Goal: Task Accomplishment & Management: Use online tool/utility

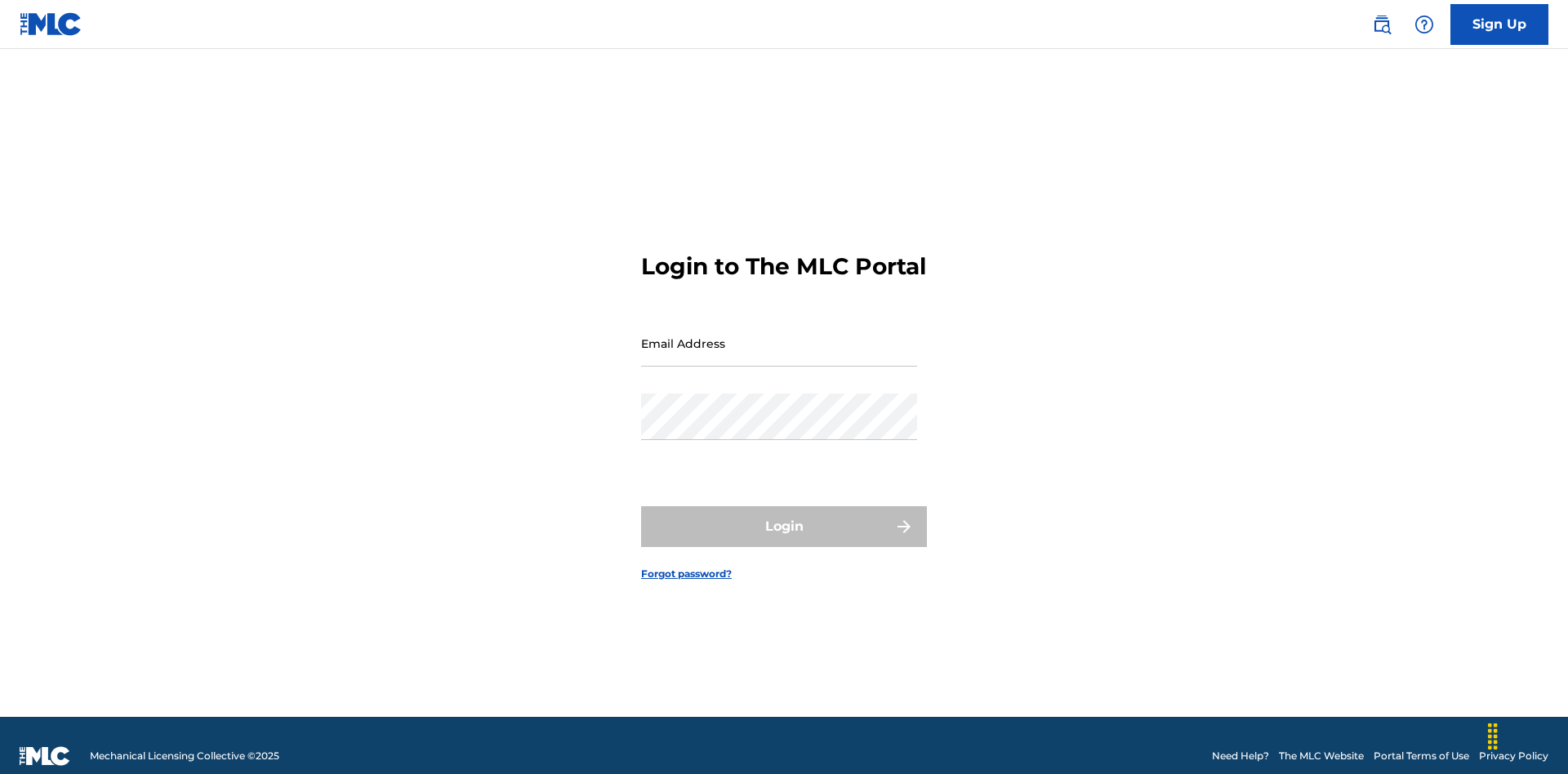
scroll to position [21, 0]
click at [779, 335] on input "Email Address" at bounding box center [779, 343] width 276 height 47
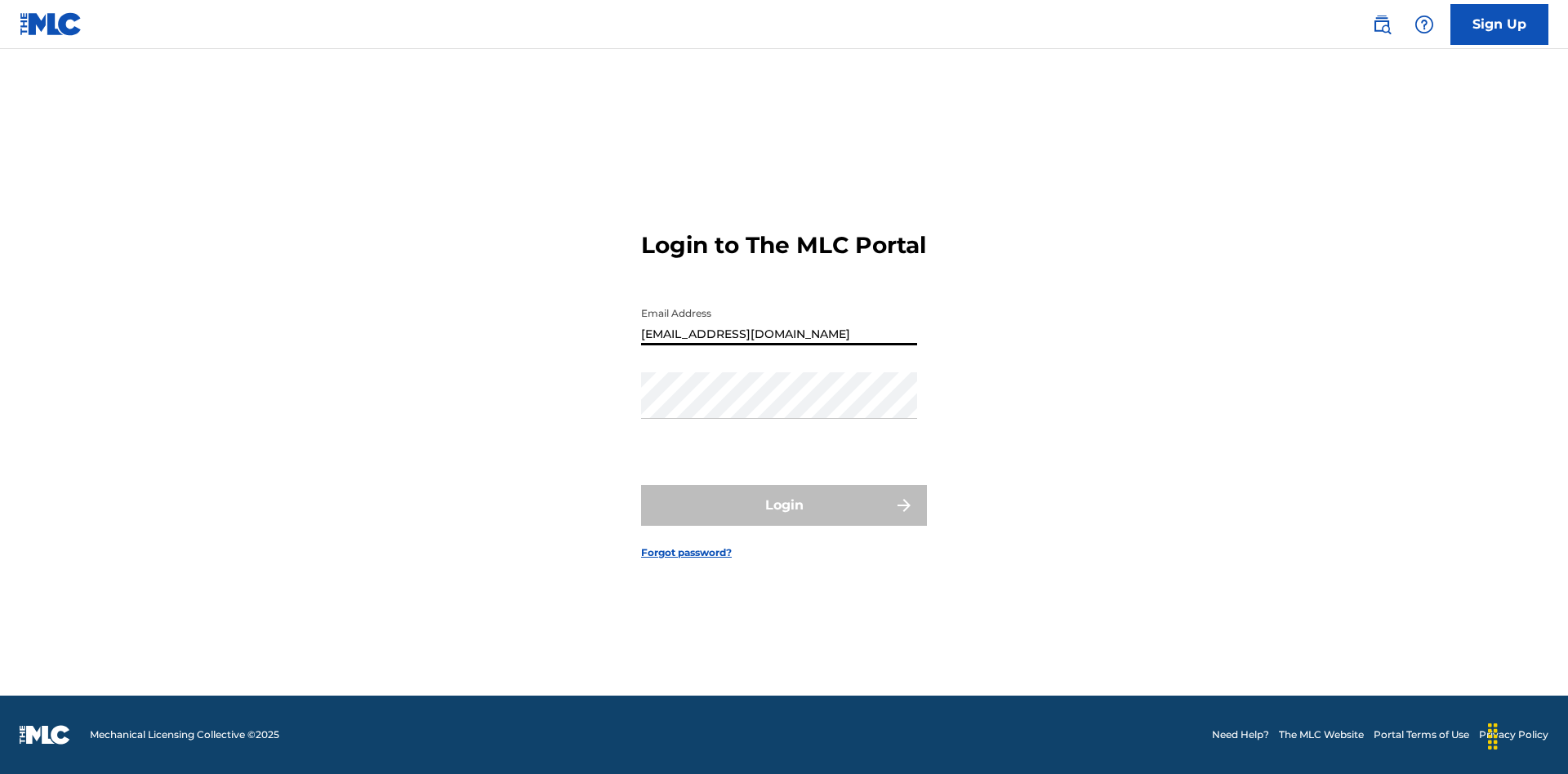
type input "[EMAIL_ADDRESS][DOMAIN_NAME]"
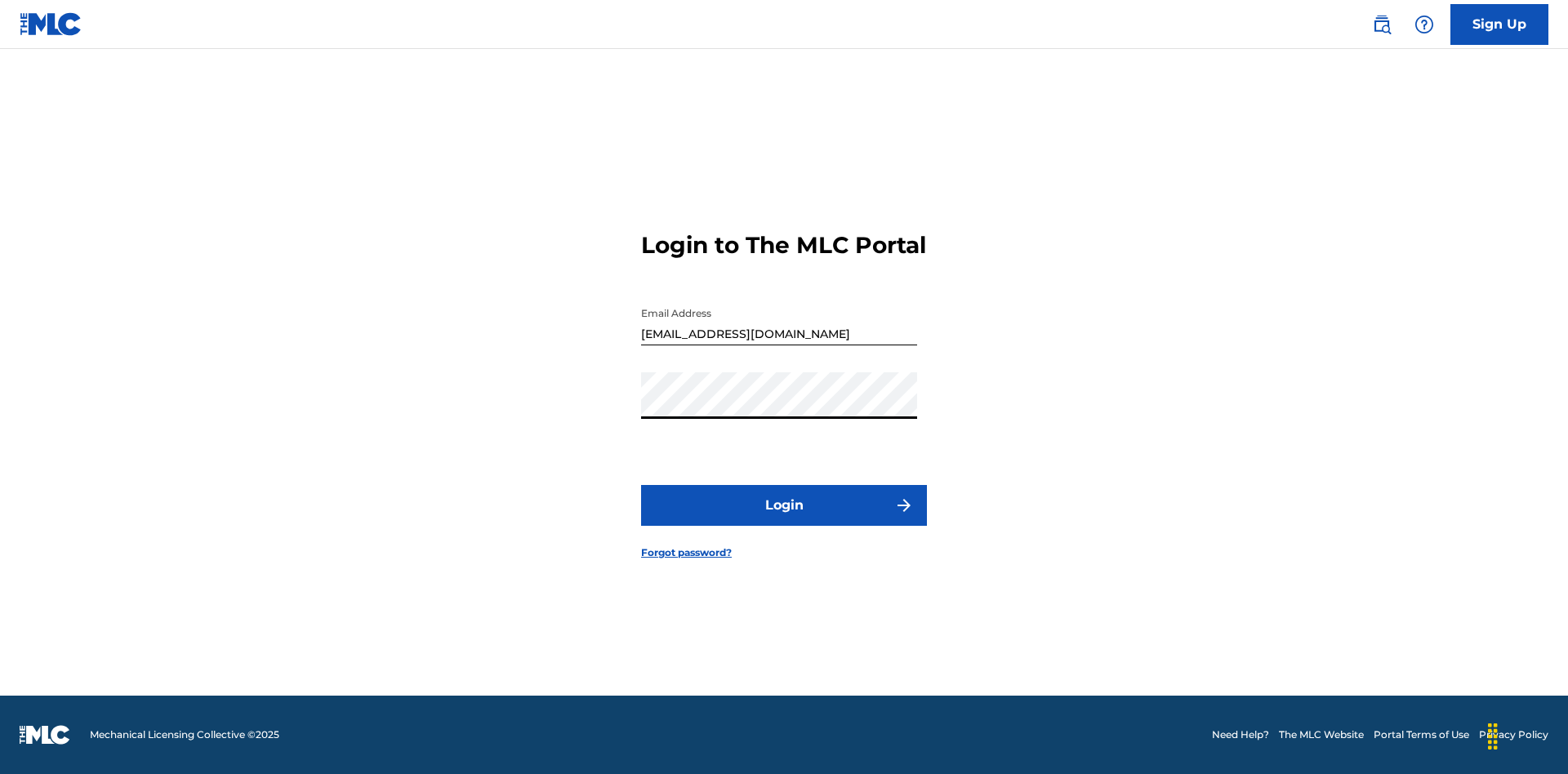
click at [784, 519] on button "Login" at bounding box center [784, 505] width 286 height 41
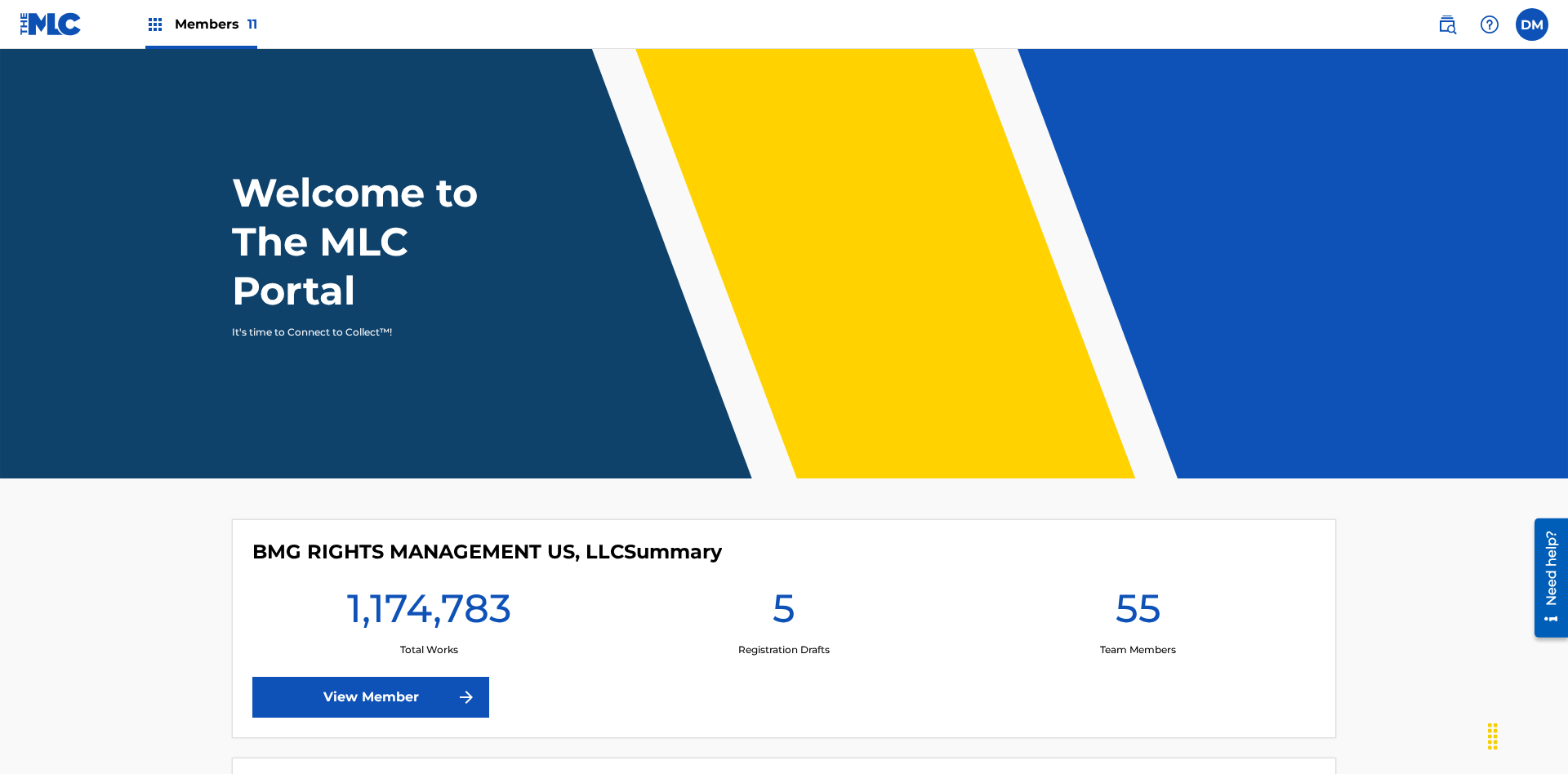
scroll to position [70, 0]
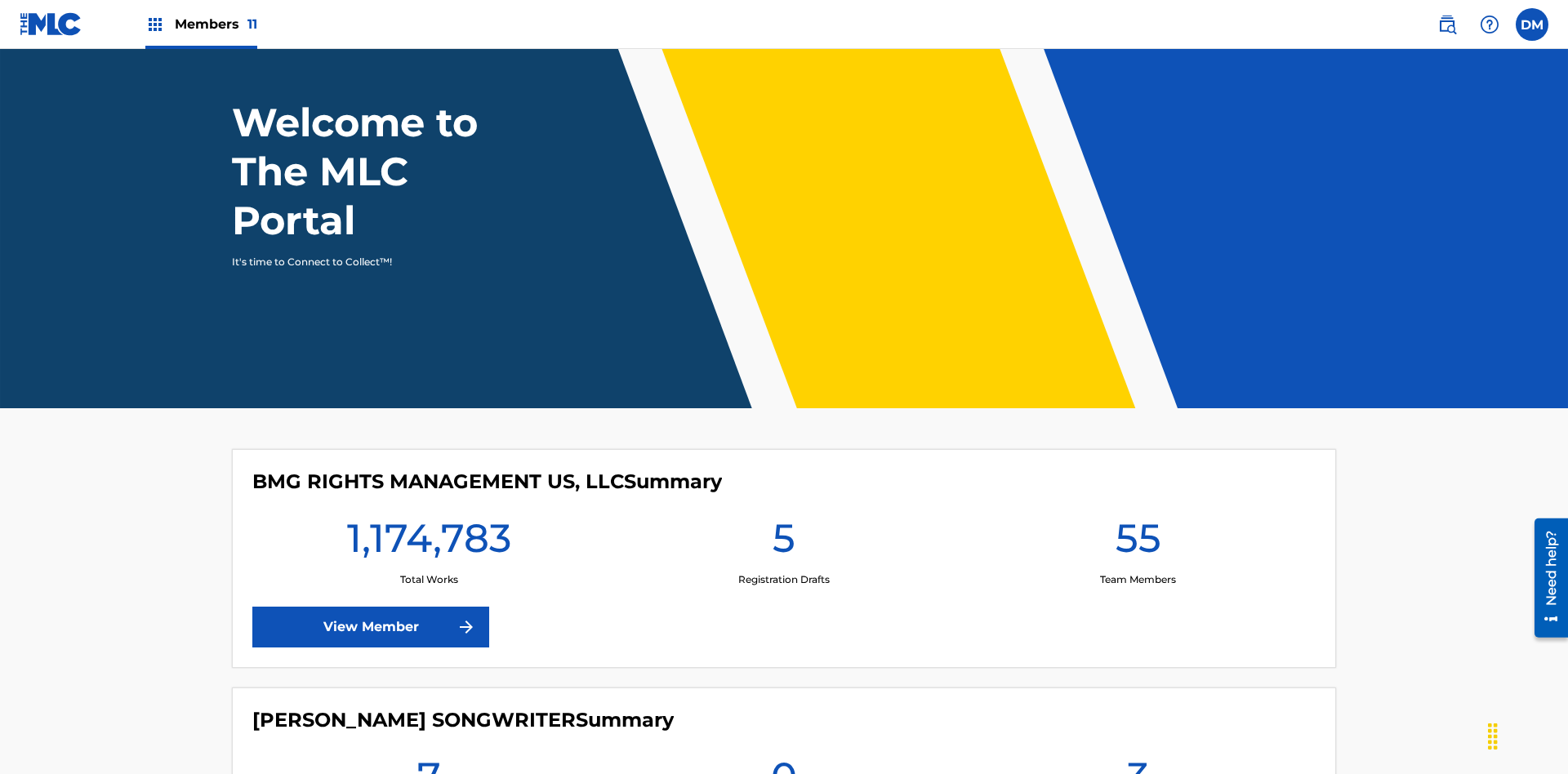
click at [201, 24] on span "Members 11" at bounding box center [216, 24] width 82 height 19
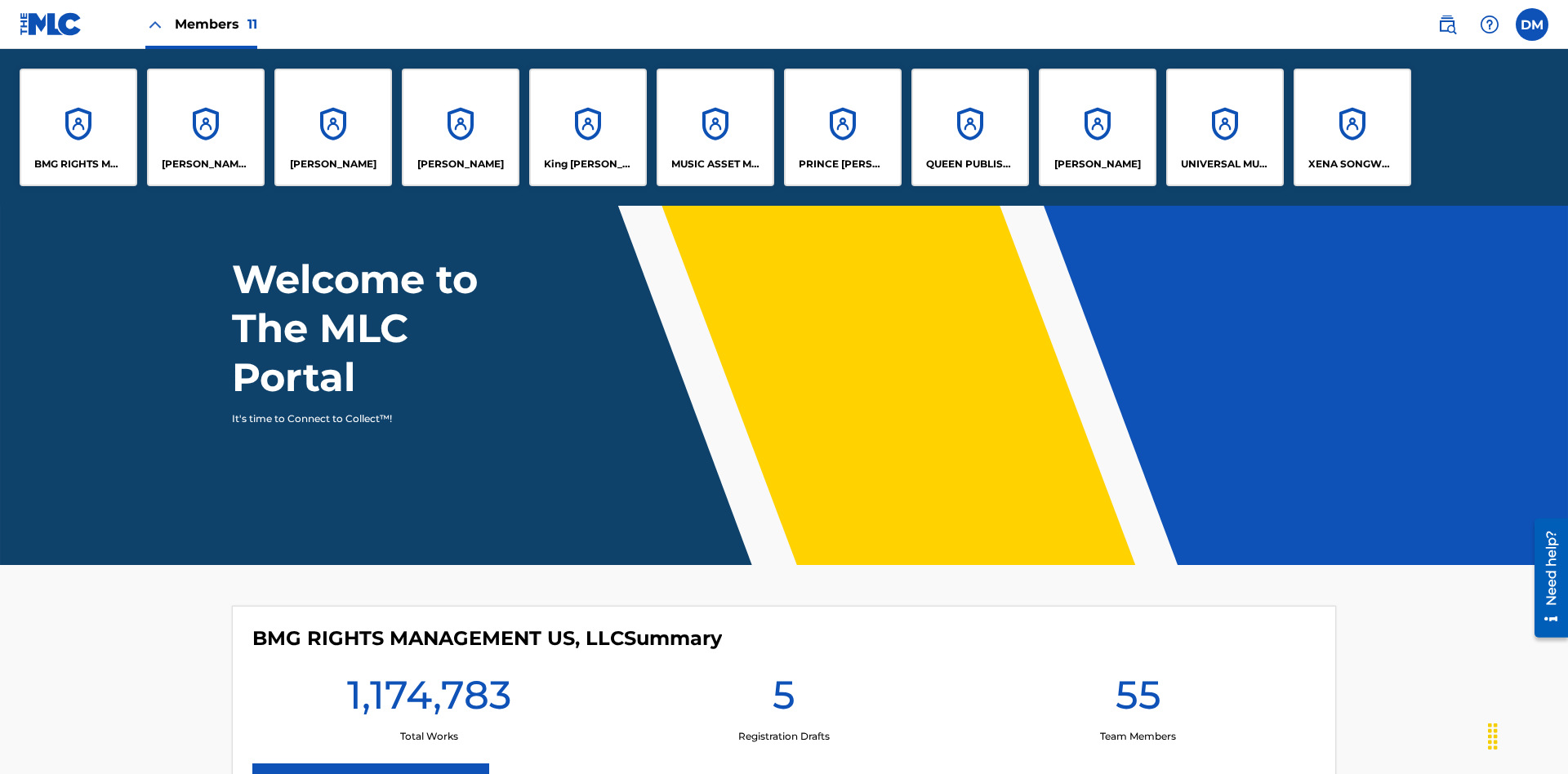
scroll to position [0, 0]
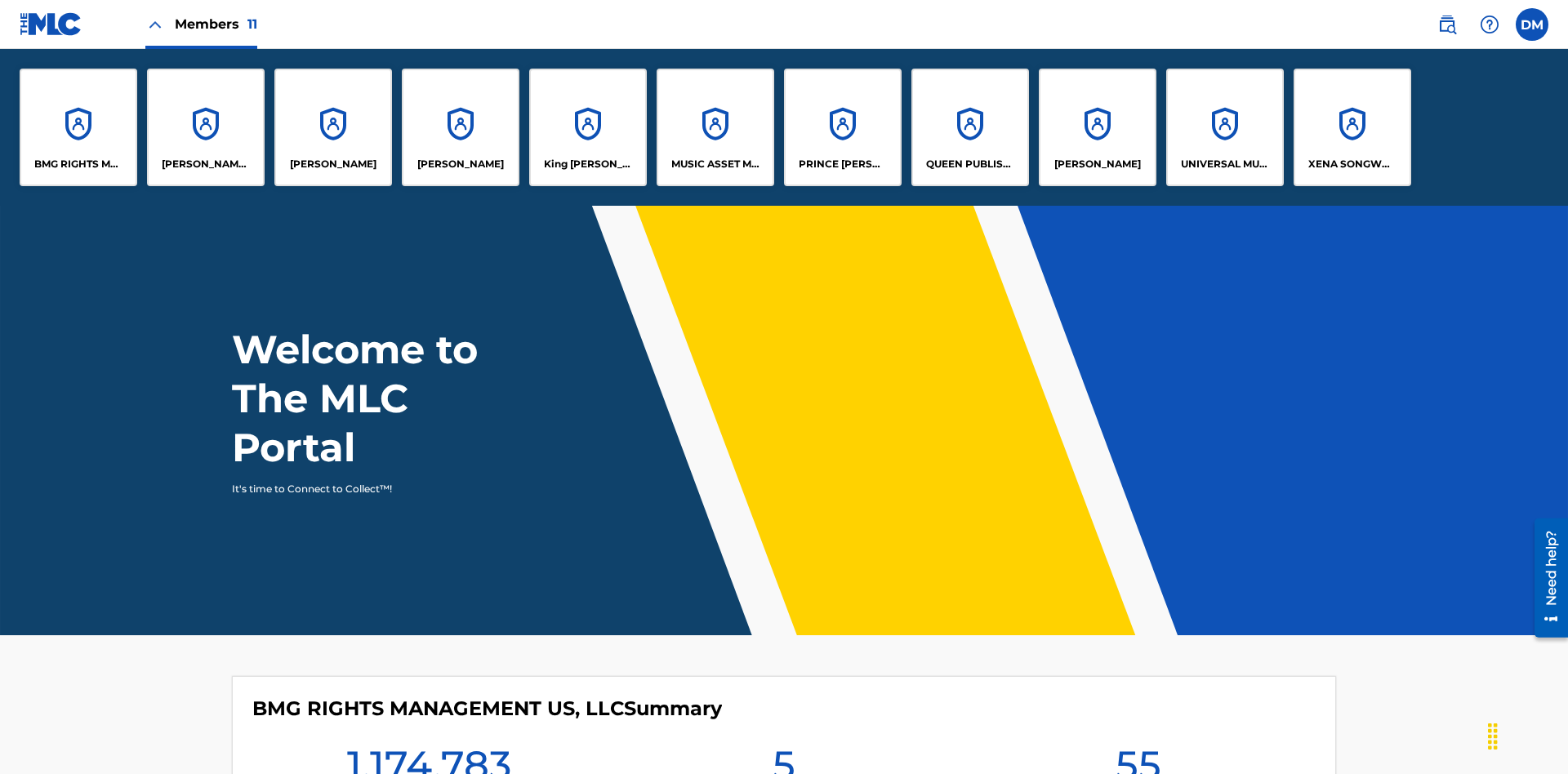
click at [1352, 164] on p "XENA SONGWRITER" at bounding box center [1353, 163] width 89 height 14
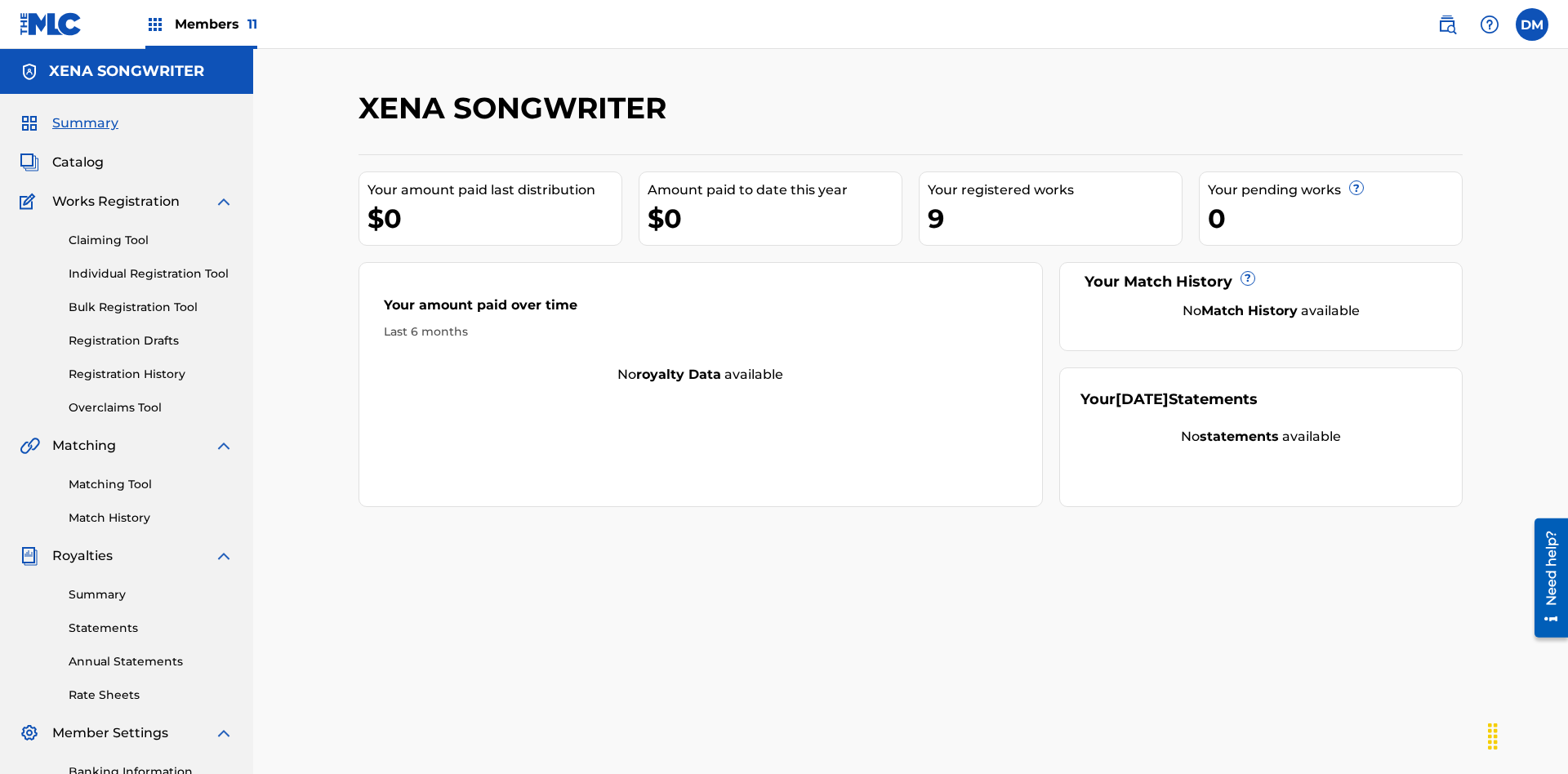
click at [151, 399] on link "Overclaims Tool" at bounding box center [151, 408] width 165 height 17
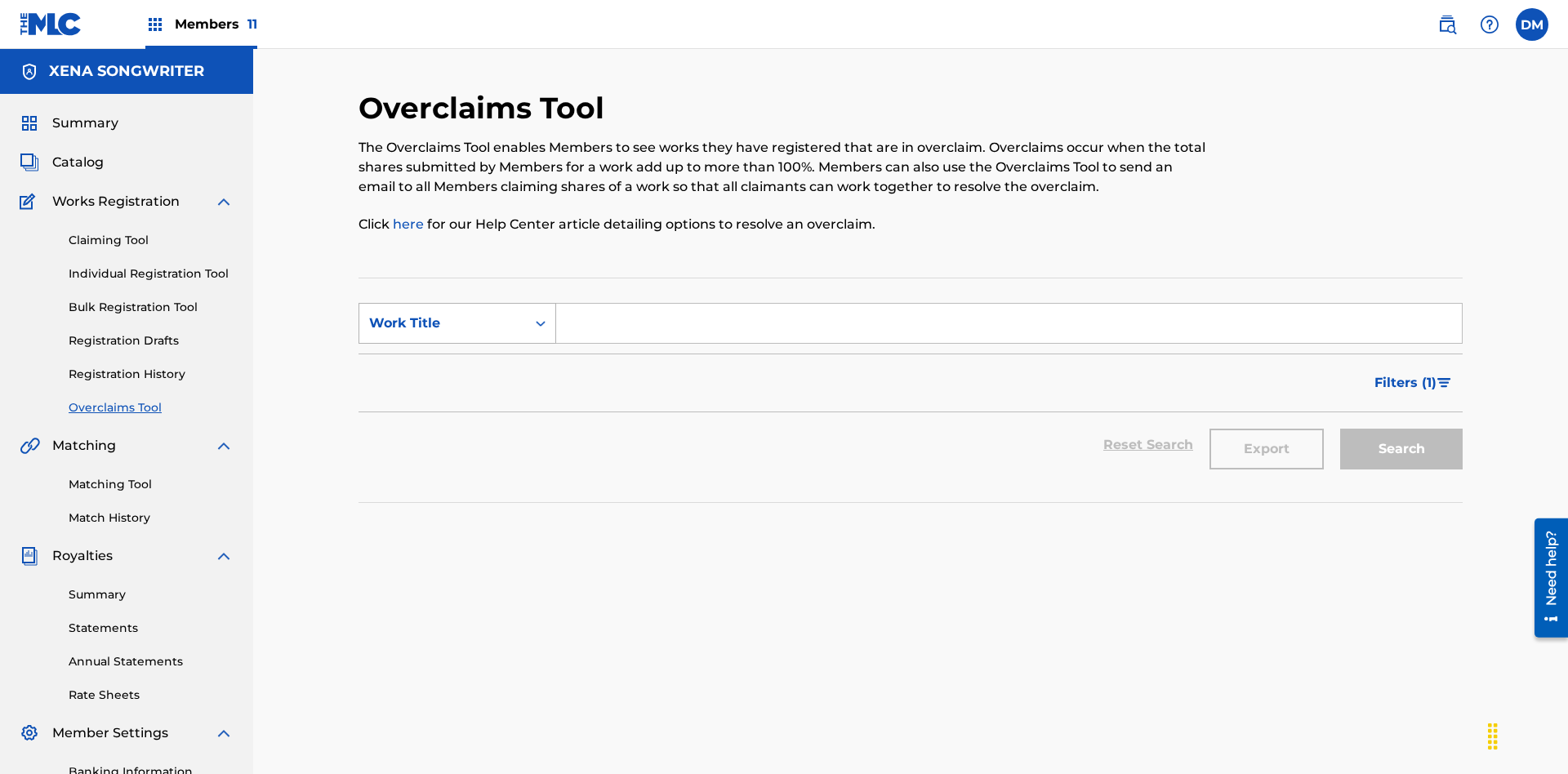
click at [443, 313] on div "Work Title" at bounding box center [443, 323] width 147 height 20
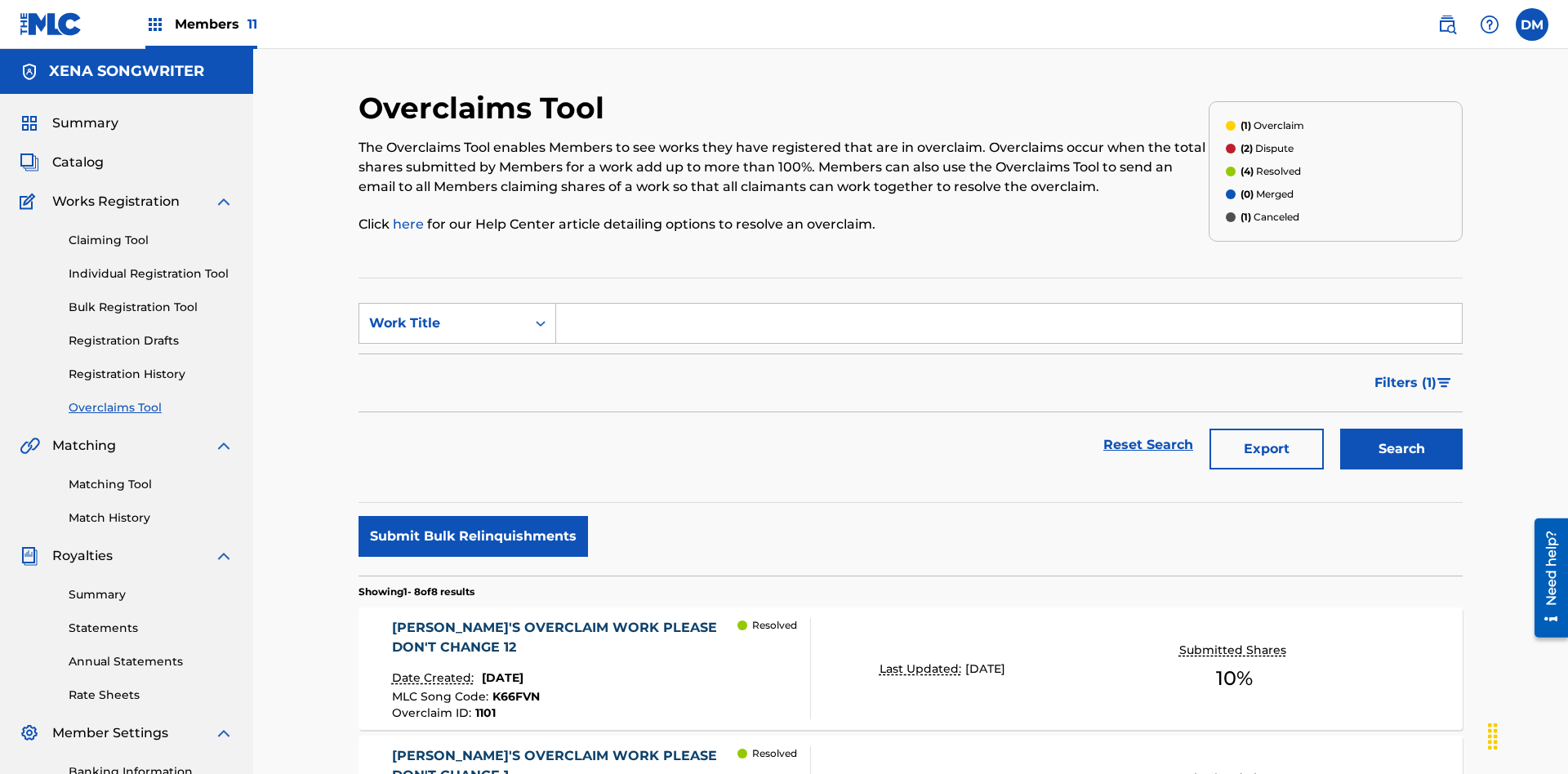
click at [1009, 304] on input "Search Form" at bounding box center [1009, 323] width 905 height 39
type input "[PERSON_NAME]'S OVERCLAIM WORK PLEASE DON'T CHANGE 8"
click at [1402, 429] on button "Search" at bounding box center [1402, 449] width 122 height 41
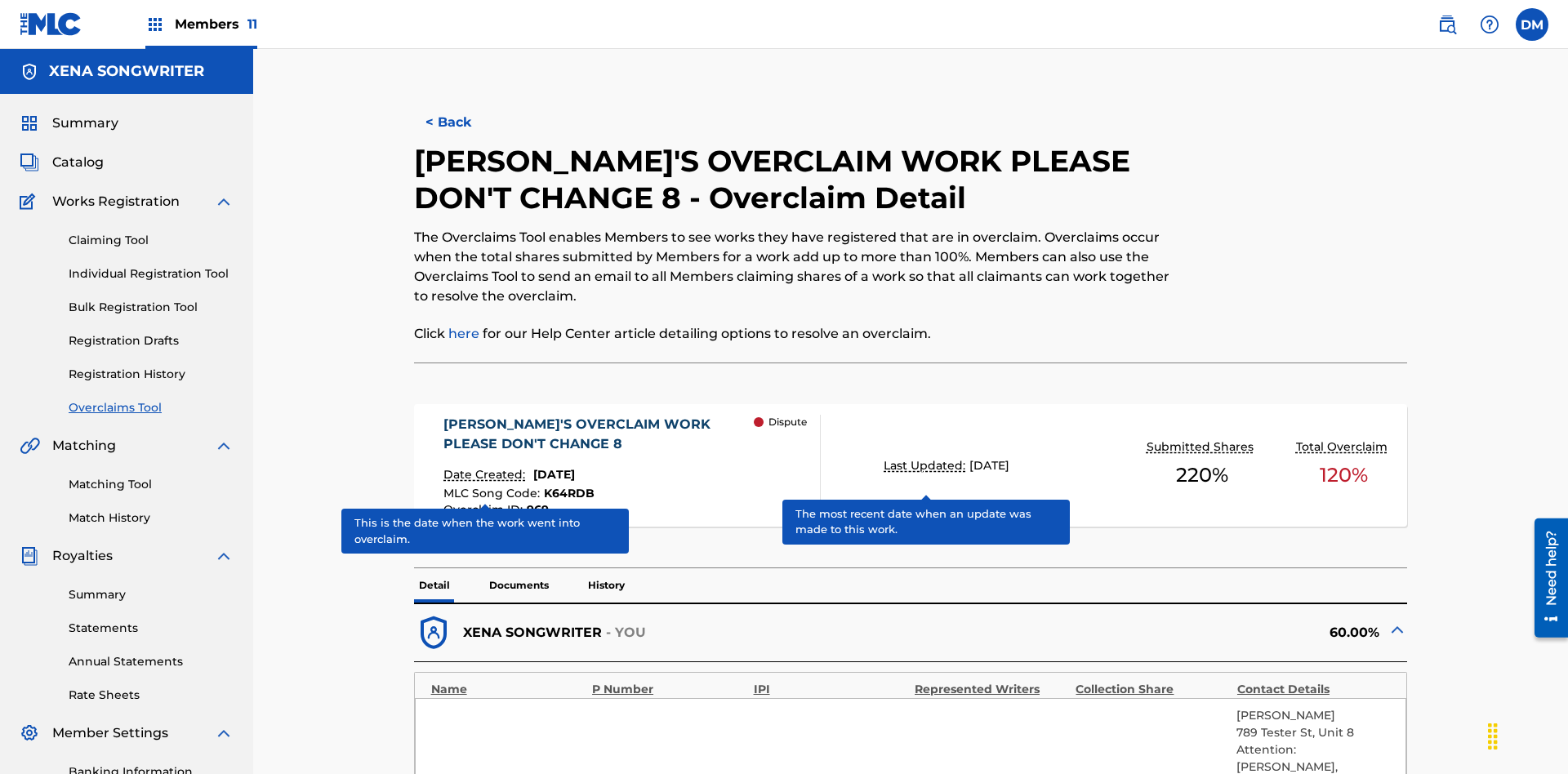
click at [567, 485] on span "K64RDB" at bounding box center [569, 492] width 51 height 14
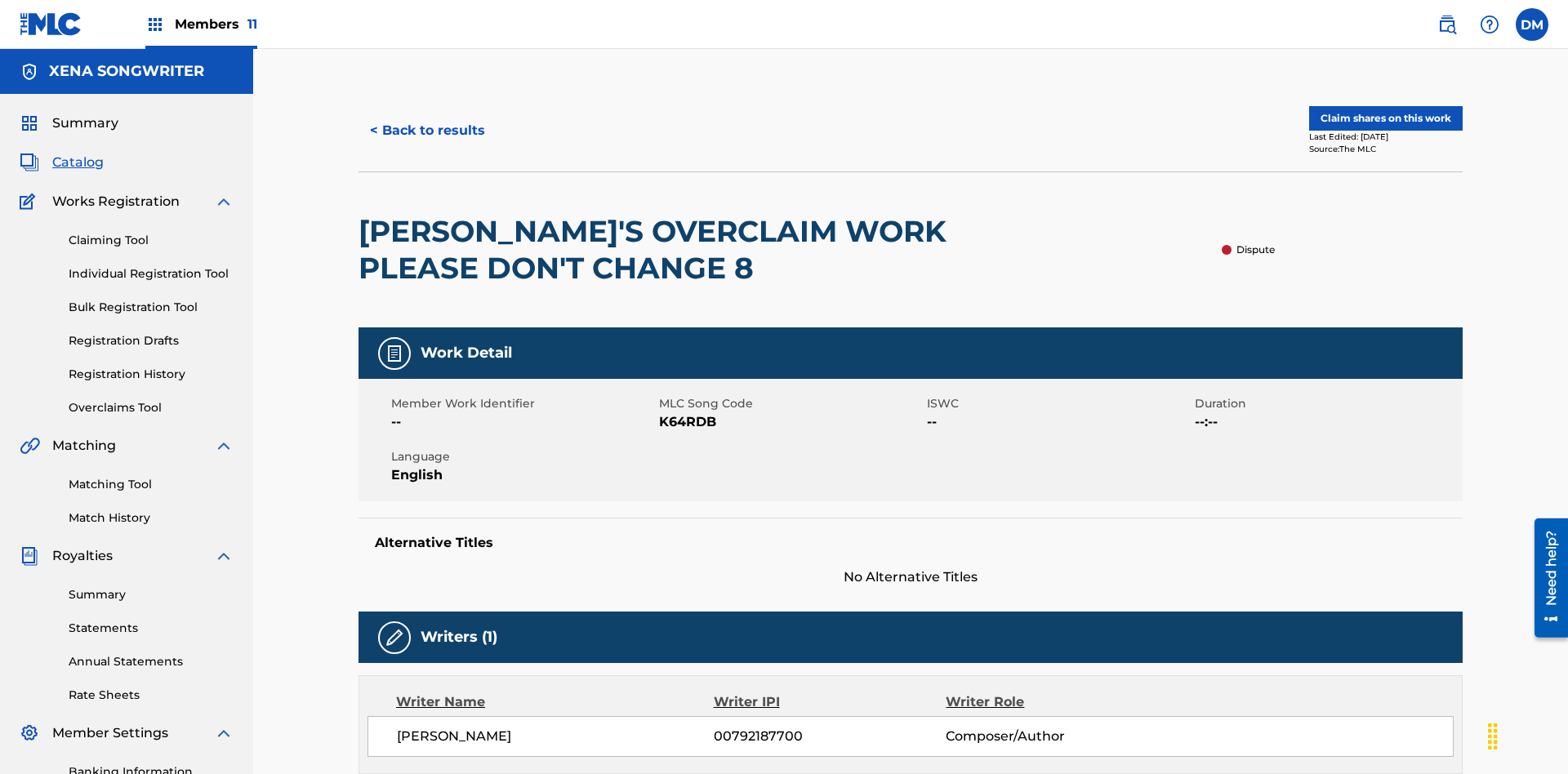
click at [426, 118] on button "< Back to results" at bounding box center [427, 130] width 138 height 41
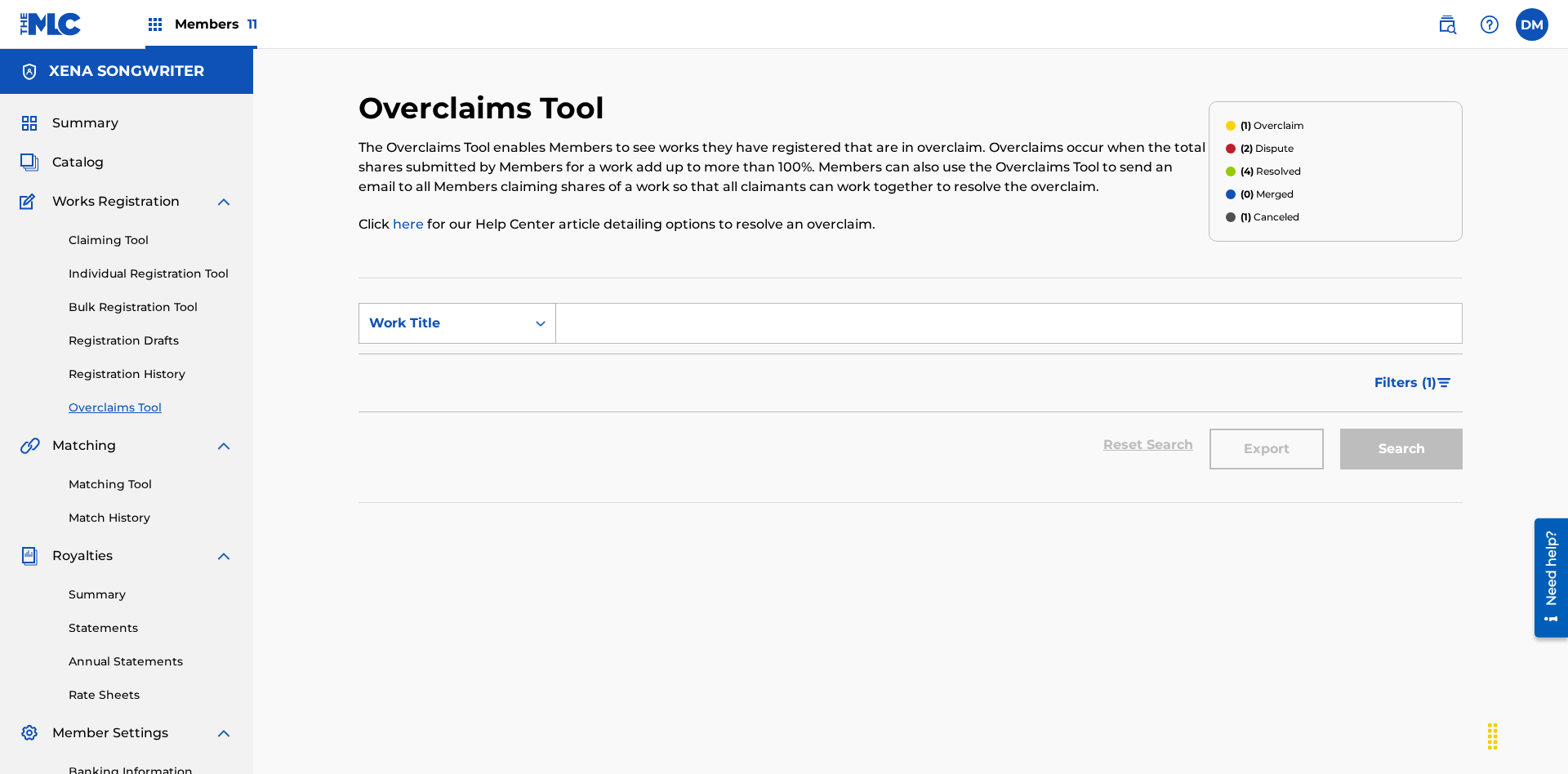
click at [443, 313] on div "Work Title" at bounding box center [443, 323] width 147 height 20
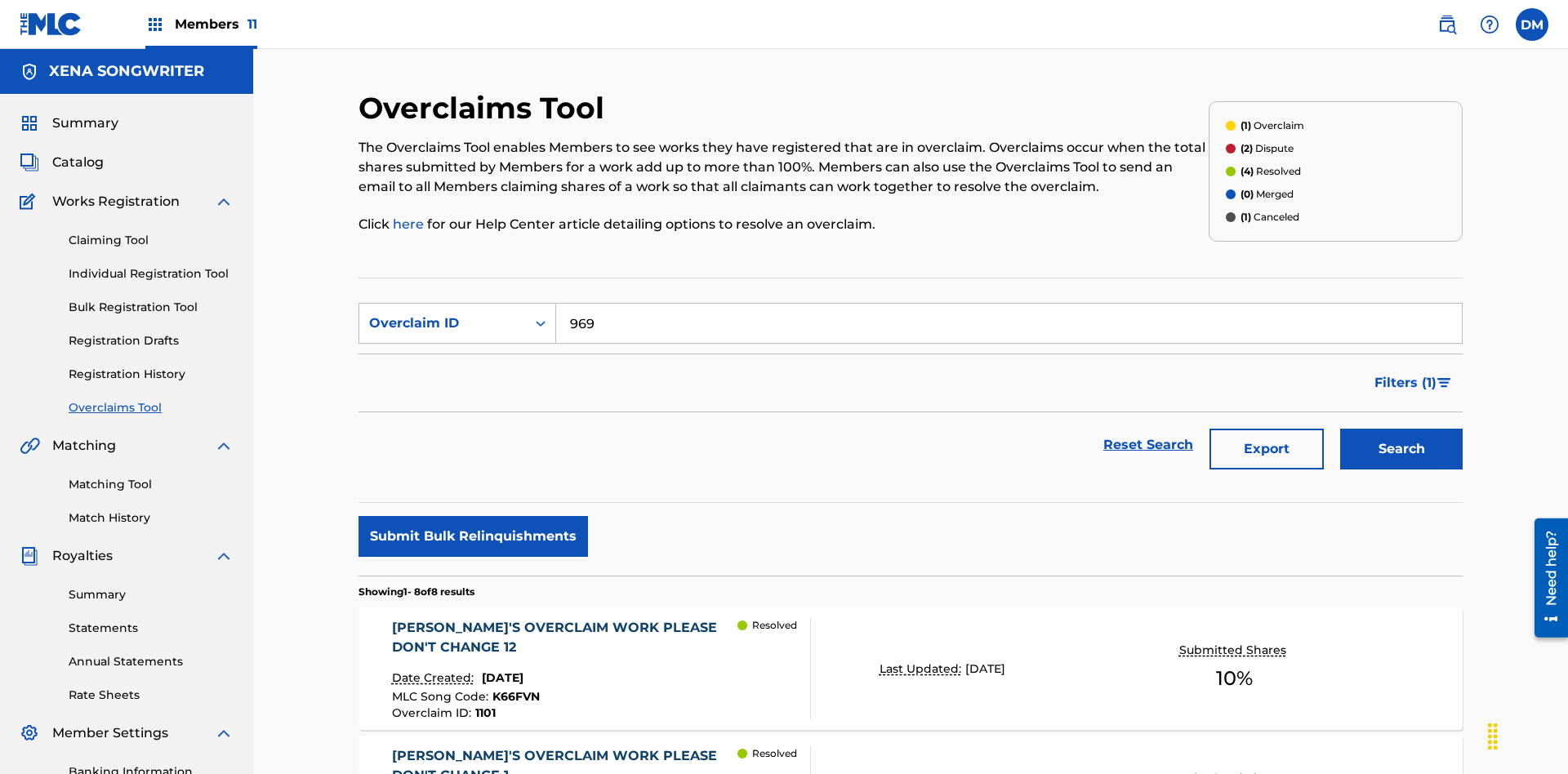
type input "969"
click at [1402, 429] on button "Search" at bounding box center [1402, 449] width 122 height 41
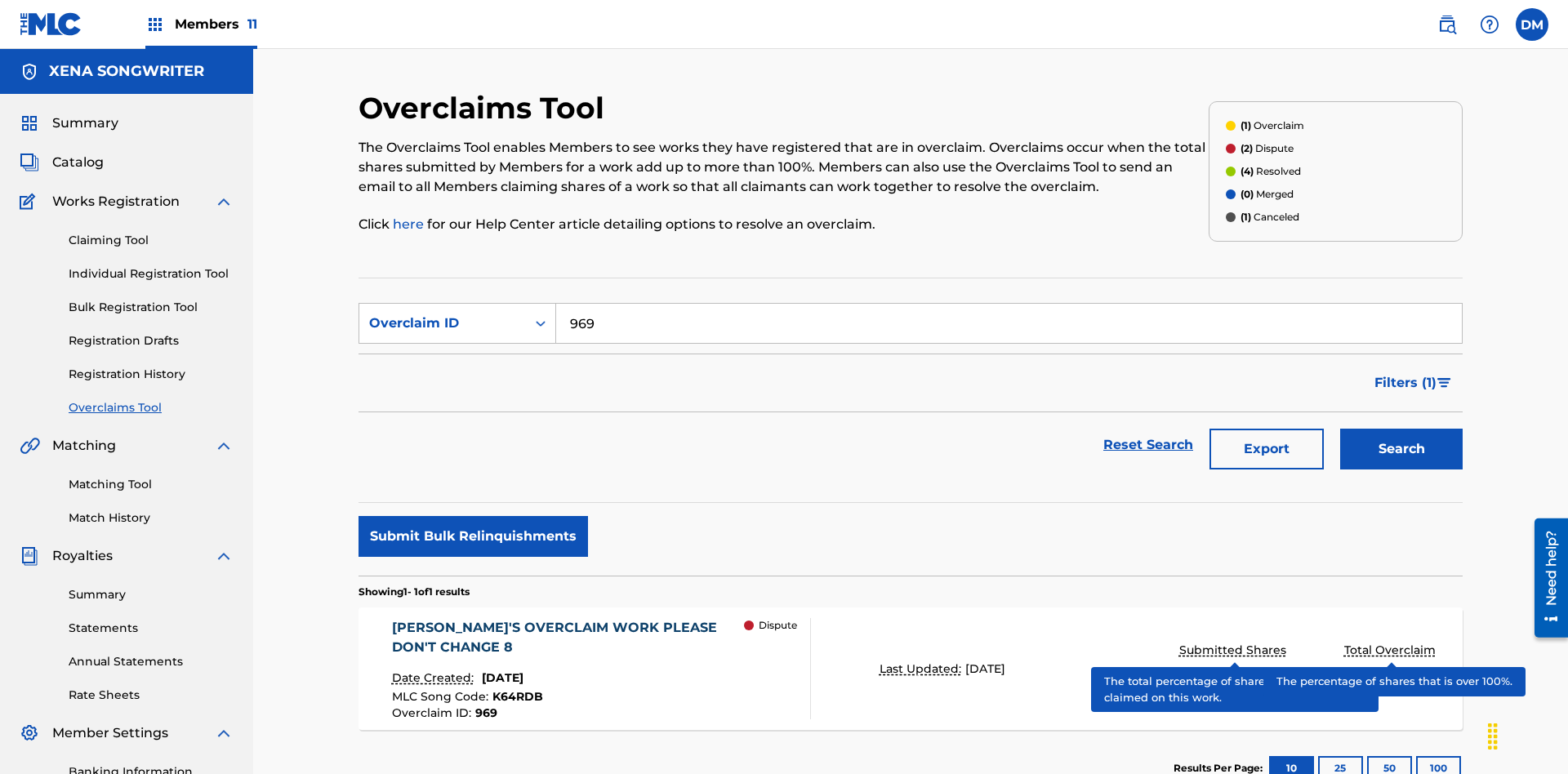
scroll to position [238, 0]
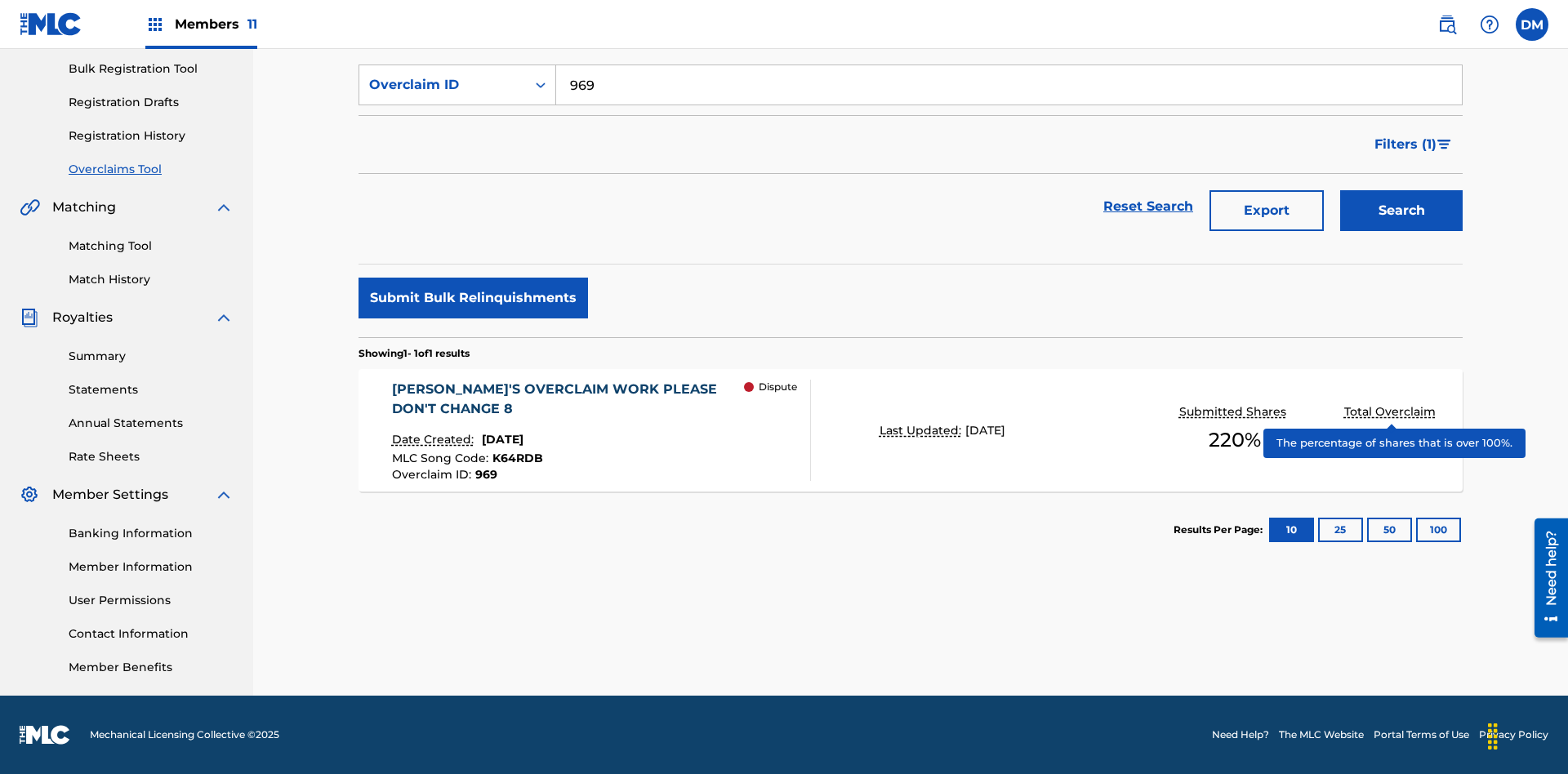
click at [514, 458] on span "K64RDB" at bounding box center [517, 458] width 51 height 14
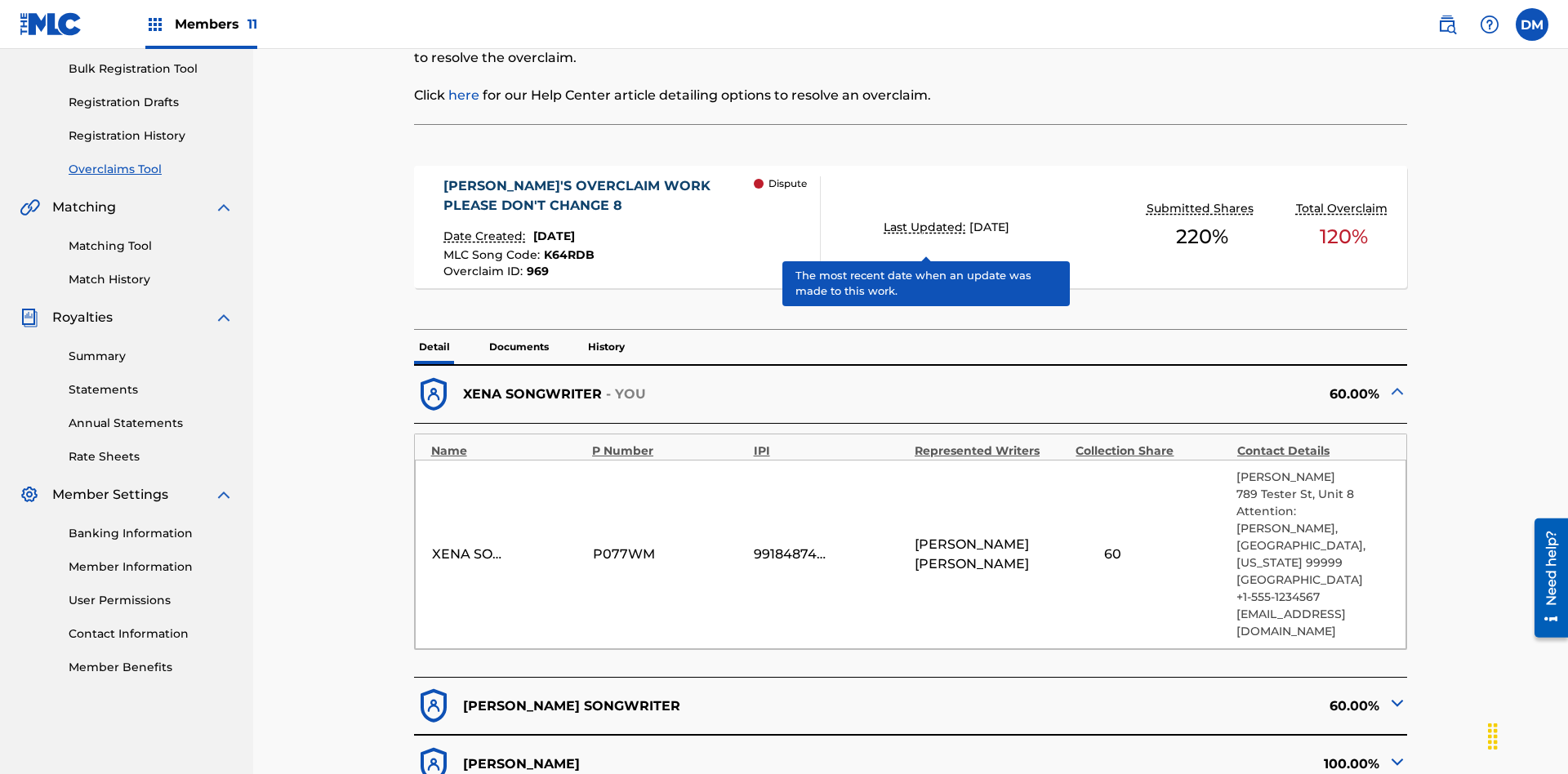
click at [567, 247] on span "K64RDB" at bounding box center [569, 254] width 51 height 14
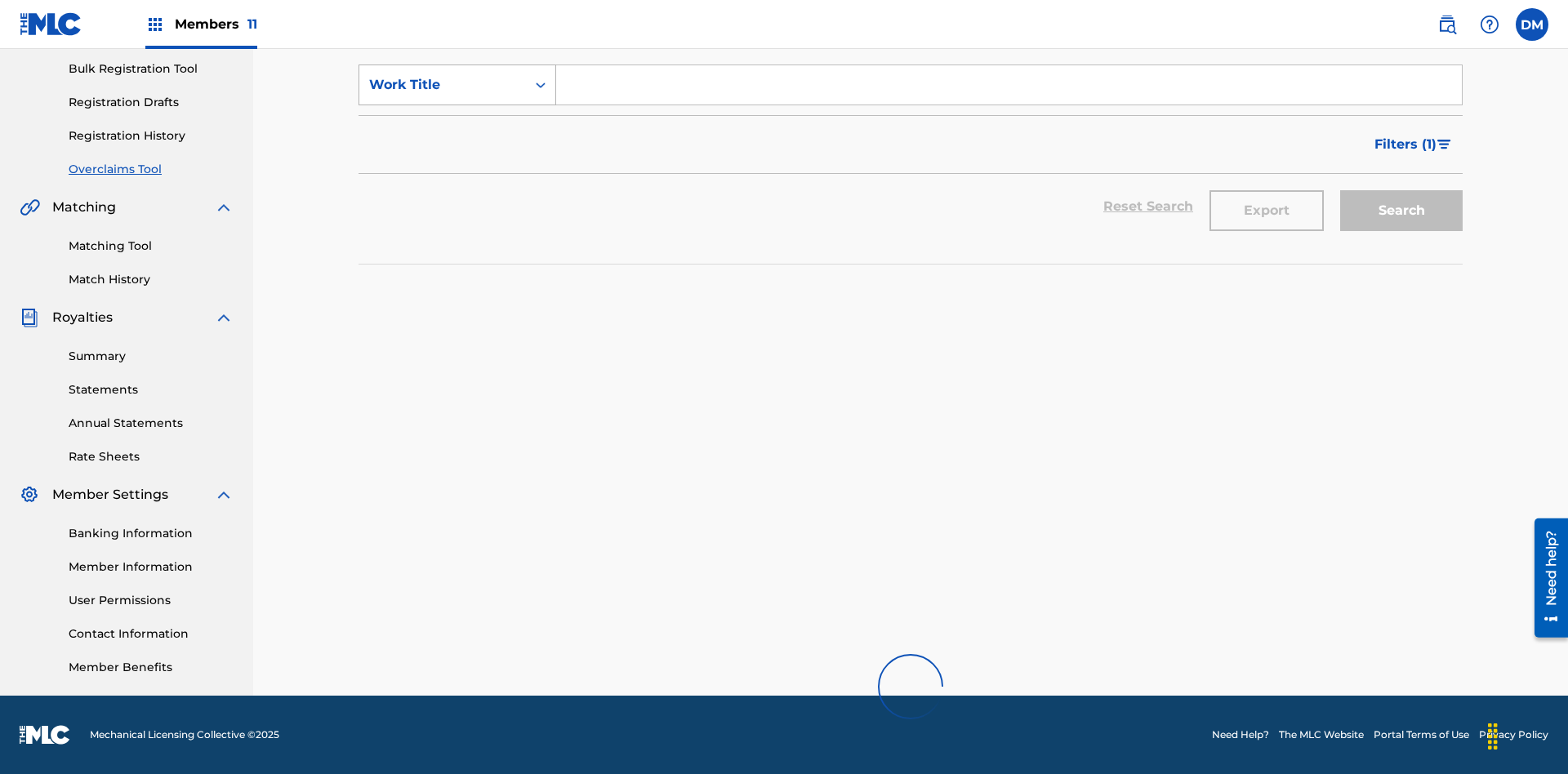
click at [443, 95] on div "Work Title" at bounding box center [443, 85] width 147 height 20
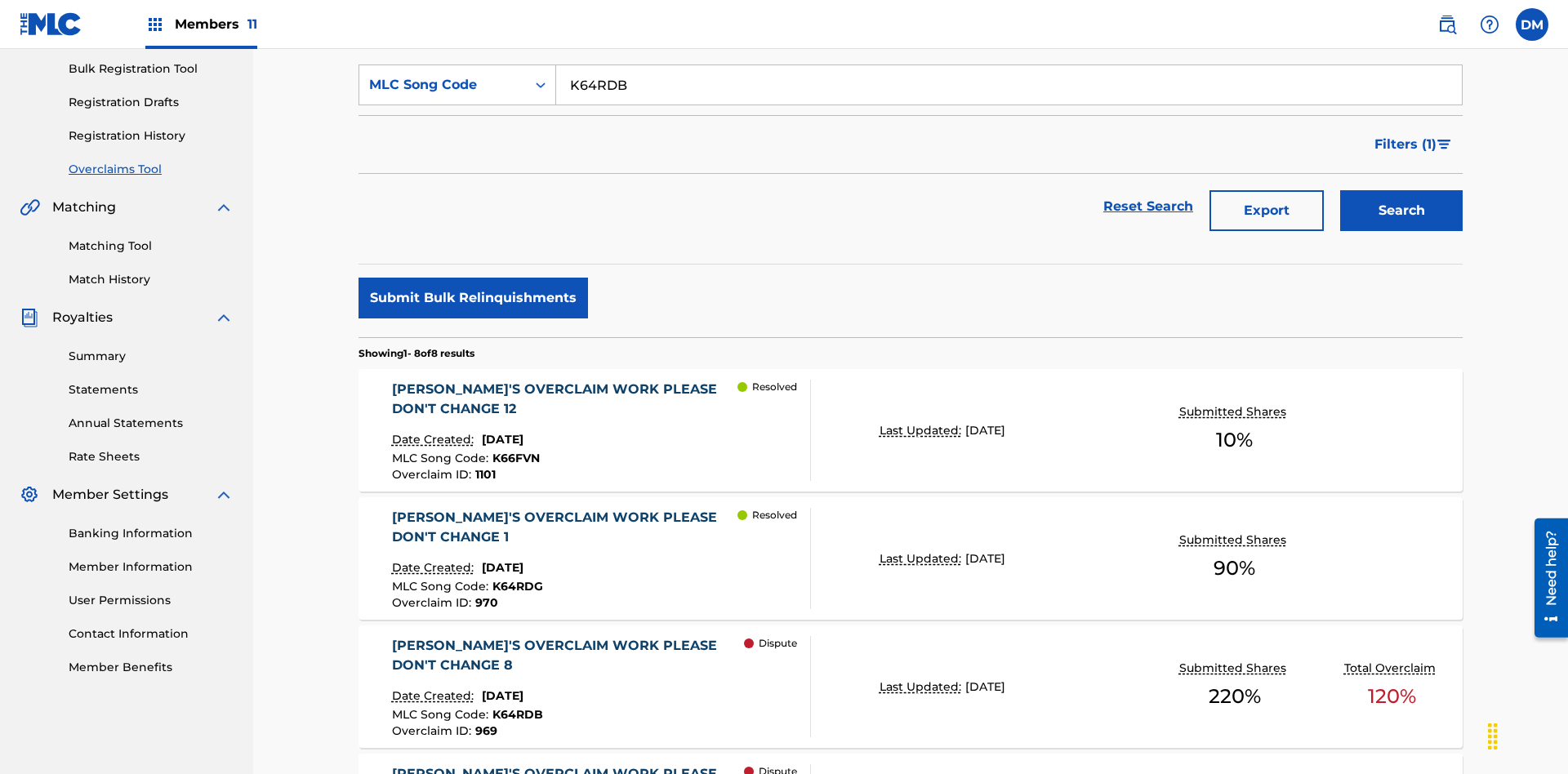
type input "K64RDB"
click at [1402, 190] on button "Search" at bounding box center [1402, 210] width 122 height 41
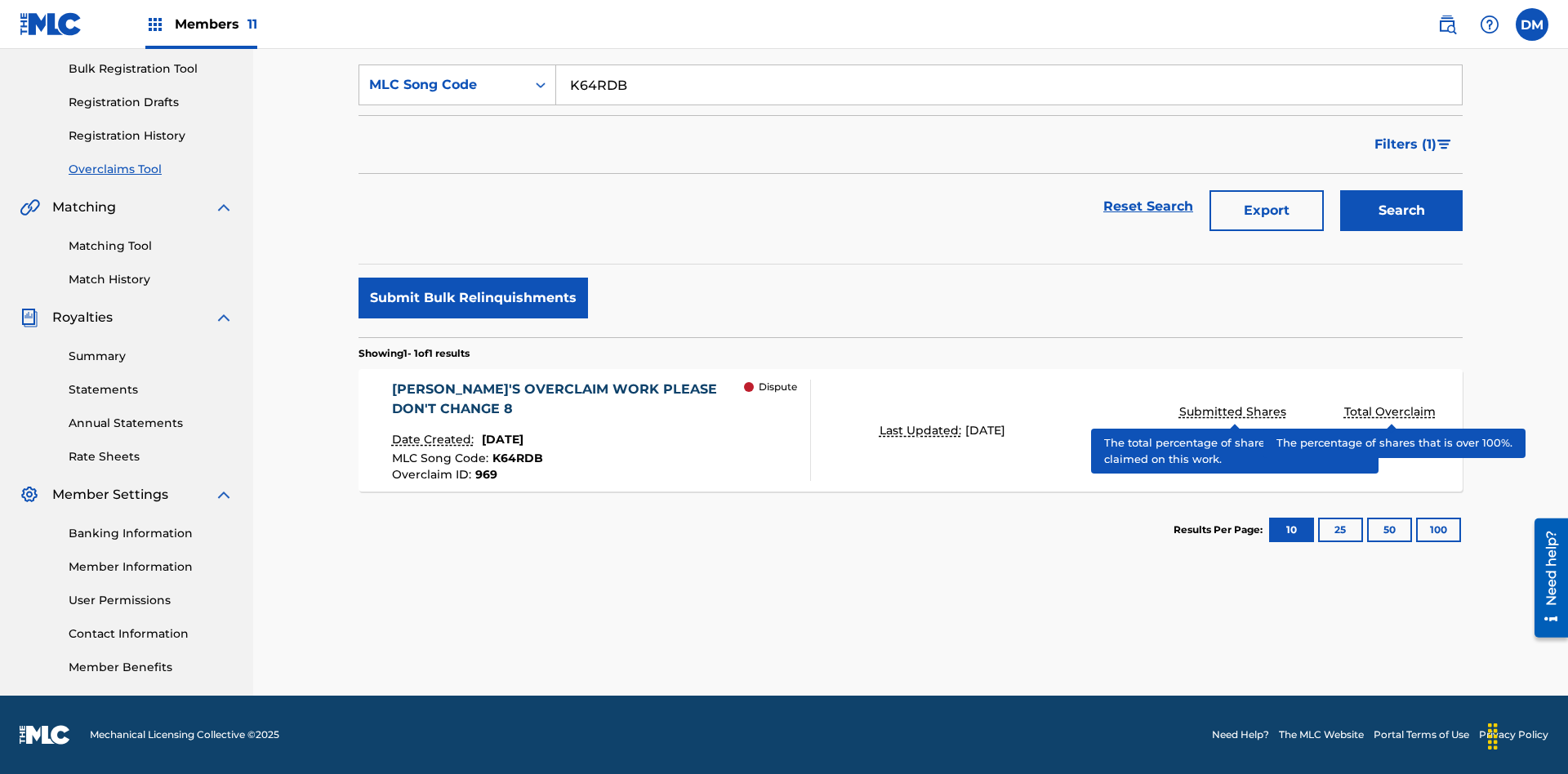
click at [514, 458] on span "K64RDB" at bounding box center [517, 458] width 51 height 14
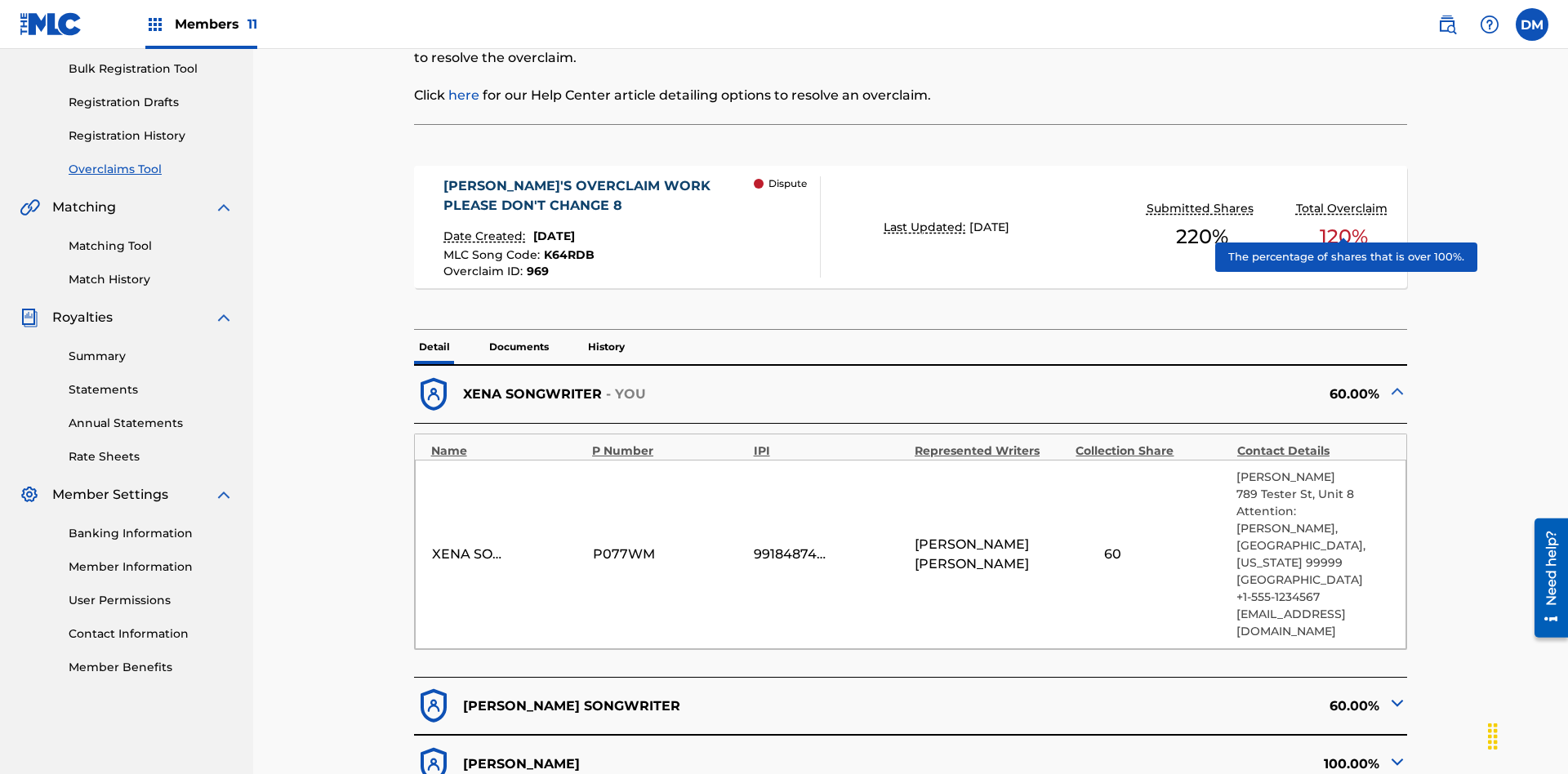
scroll to position [340, 0]
